Goal: Task Accomplishment & Management: Manage account settings

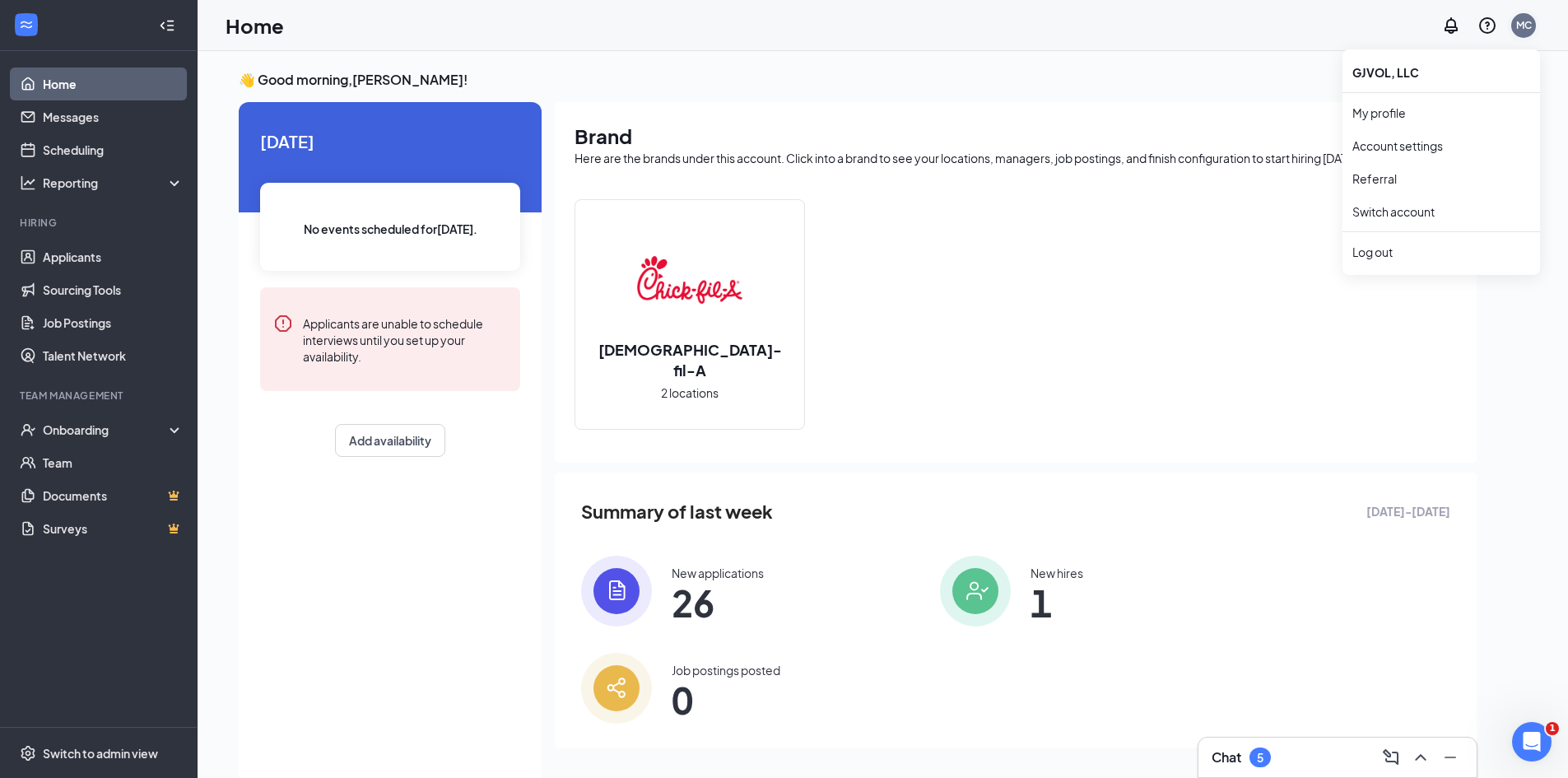
click at [1522, 22] on div "MC" at bounding box center [1523, 25] width 15 height 14
click at [1525, 31] on div "MC" at bounding box center [1523, 25] width 15 height 14
click at [1375, 249] on div "Log out" at bounding box center [1441, 252] width 178 height 16
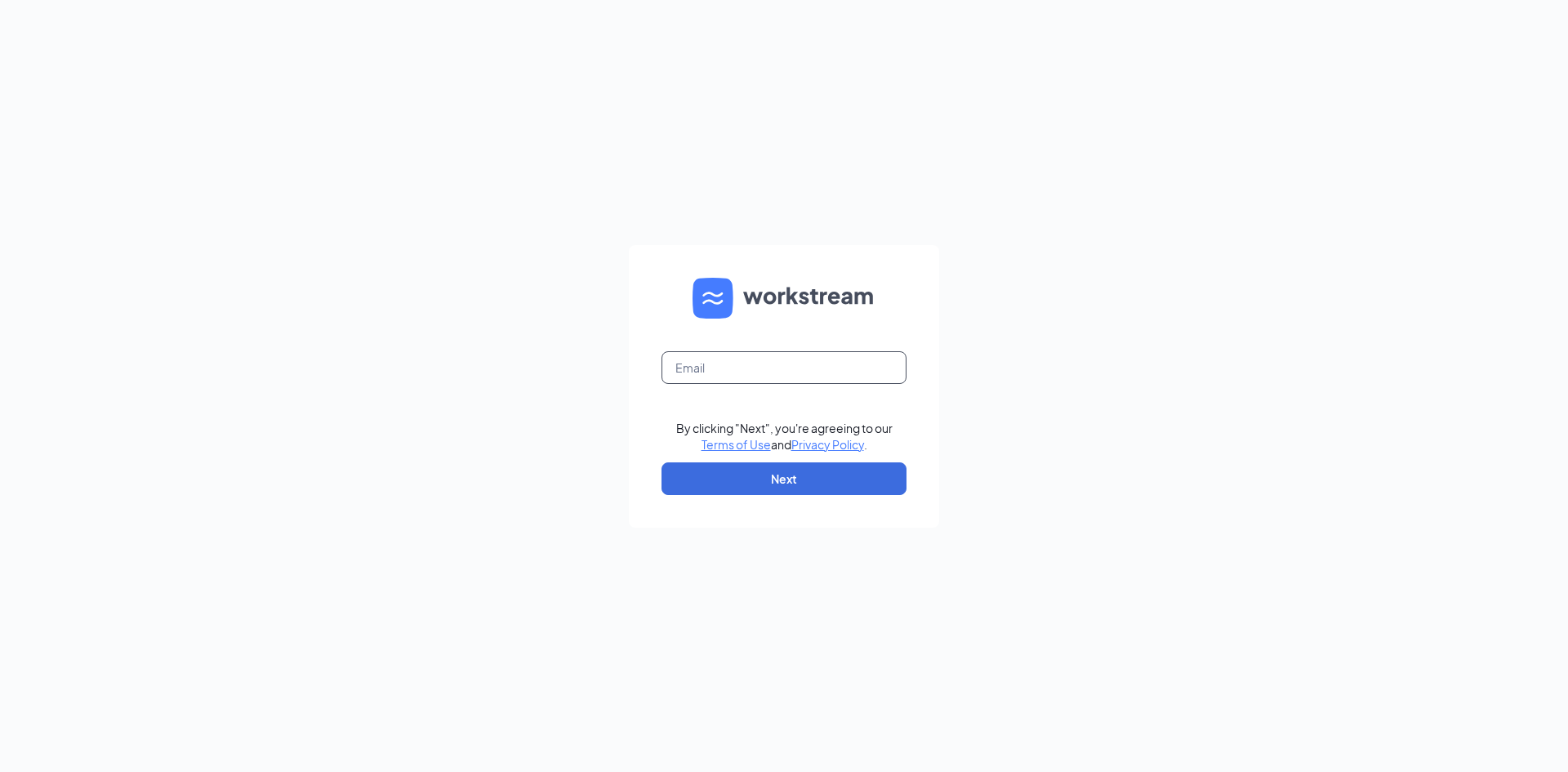
click at [721, 376] on input "text" at bounding box center [784, 368] width 245 height 33
type input "[EMAIL_ADDRESS][DOMAIN_NAME]"
click at [802, 477] on button "Next" at bounding box center [784, 478] width 245 height 33
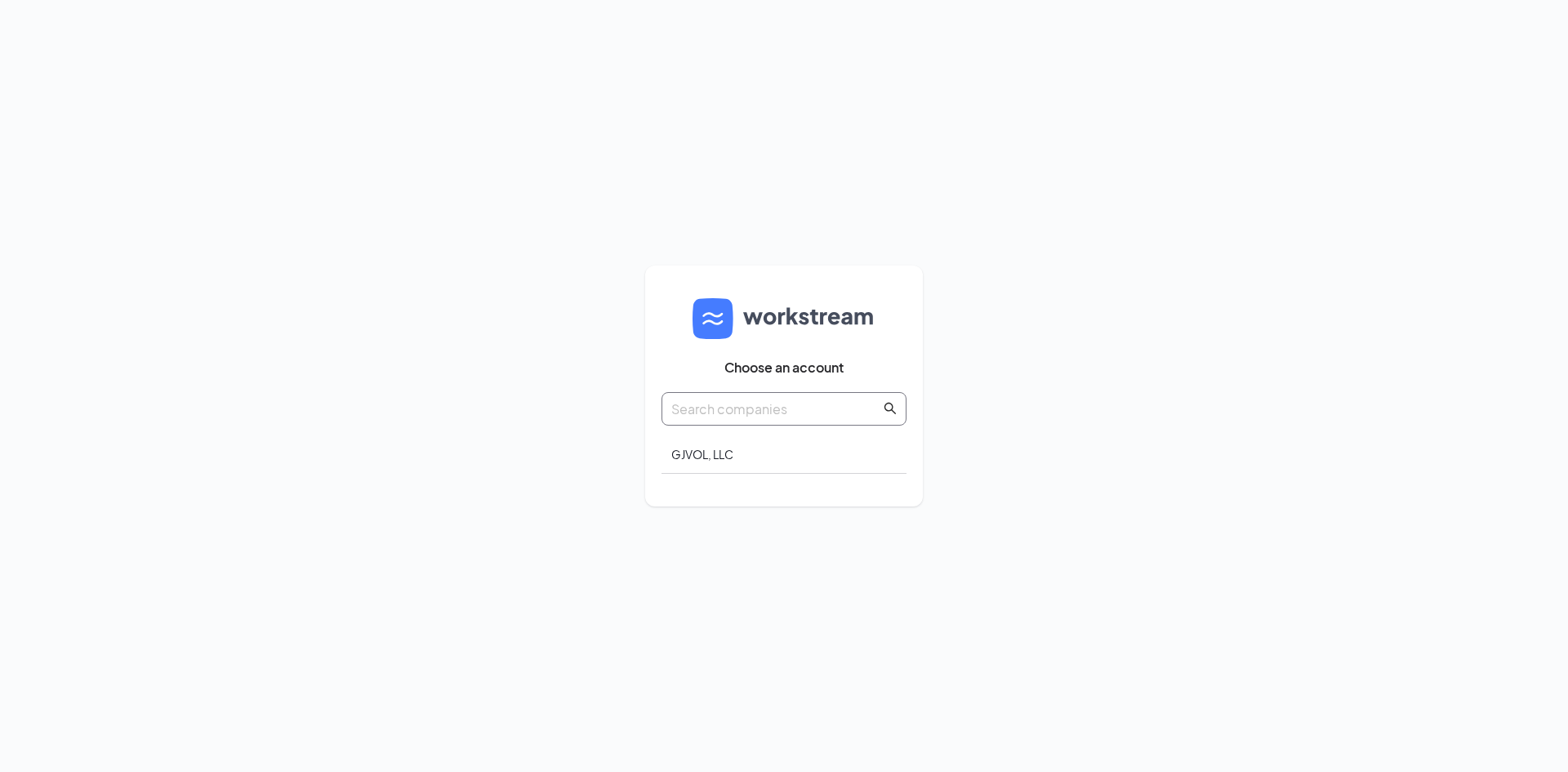
click at [778, 413] on input "text" at bounding box center [776, 409] width 209 height 21
click at [721, 452] on div "GJVOL, LLC" at bounding box center [784, 454] width 245 height 38
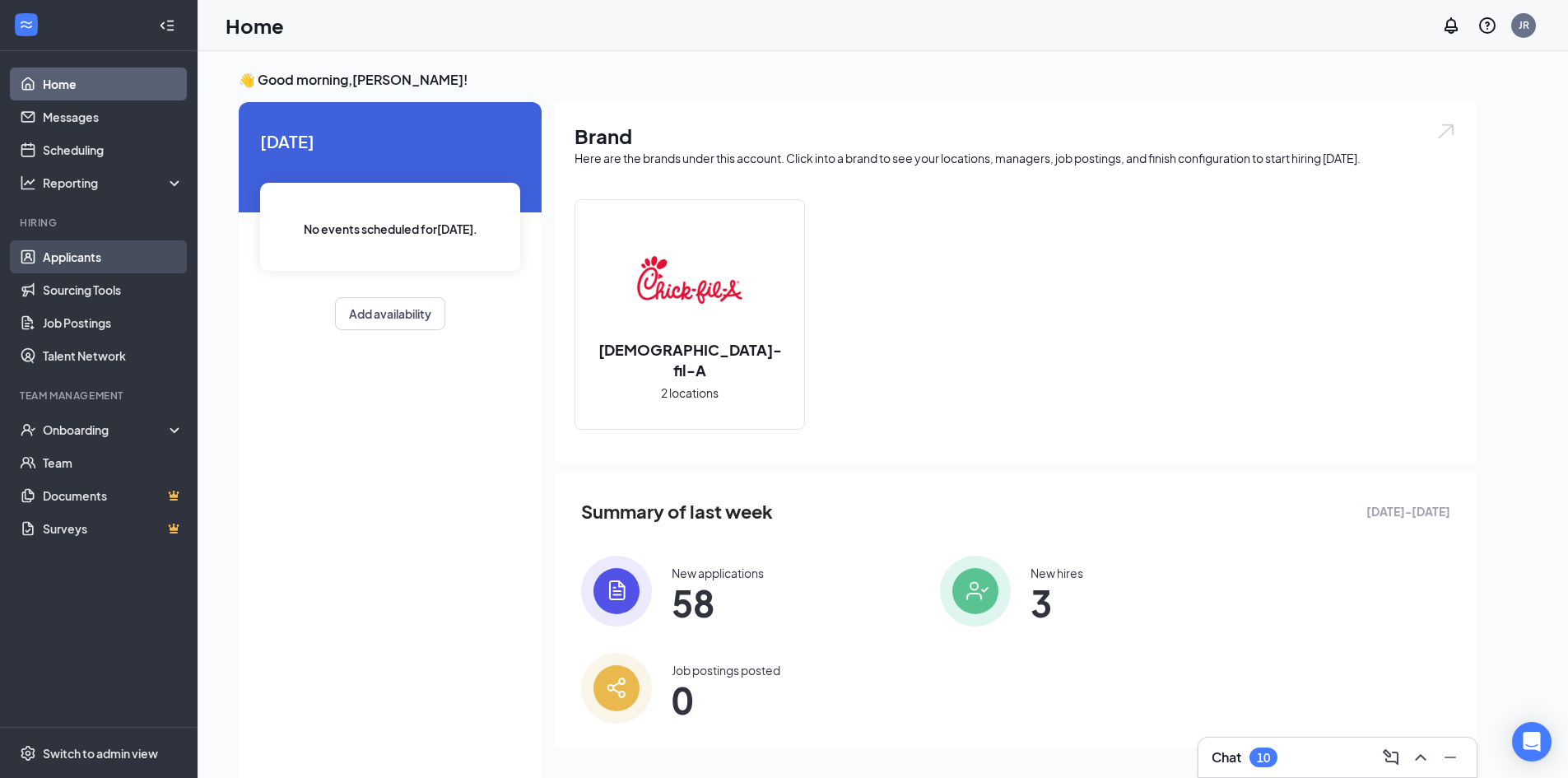
click at [67, 259] on link "Applicants" at bounding box center [113, 256] width 141 height 33
